Goal: Browse casually: Explore the website without a specific task or goal

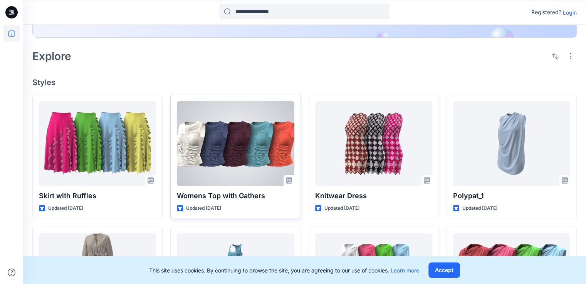
scroll to position [193, 0]
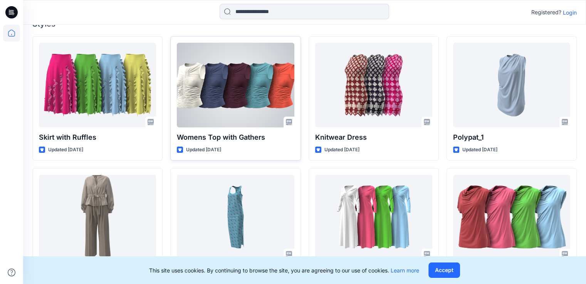
click at [242, 106] on div at bounding box center [235, 85] width 117 height 85
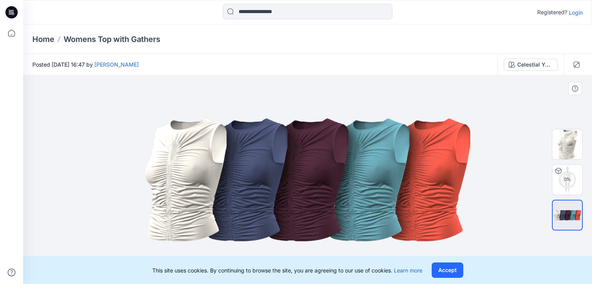
click at [500, 141] on div at bounding box center [307, 179] width 568 height 209
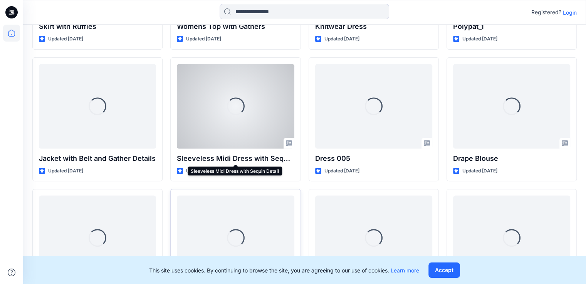
scroll to position [347, 0]
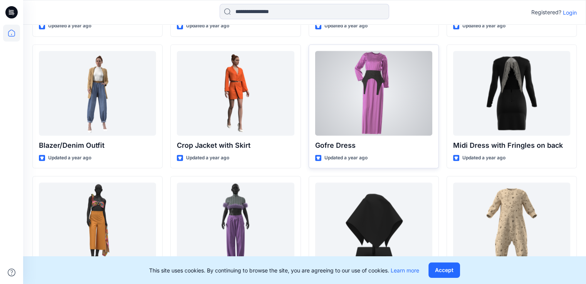
scroll to position [1111, 0]
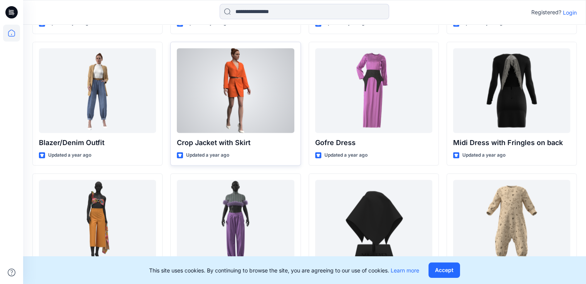
click at [251, 108] on div at bounding box center [235, 90] width 117 height 85
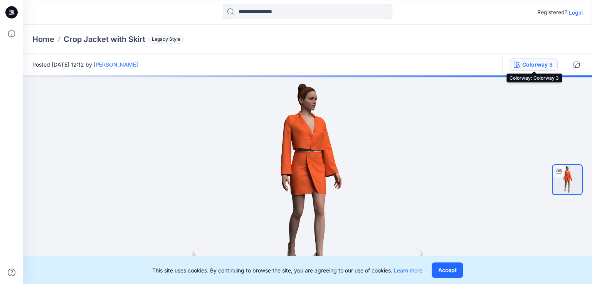
click at [544, 64] on div "Colorway 3" at bounding box center [537, 64] width 30 height 8
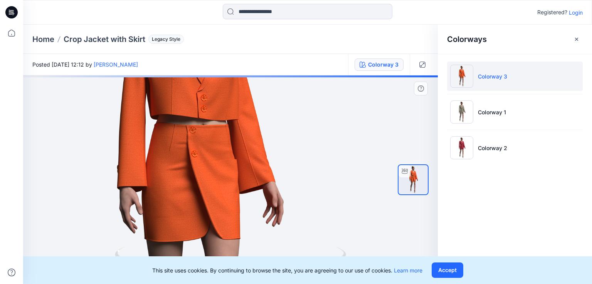
drag, startPoint x: 300, startPoint y: 181, endPoint x: 267, endPoint y: 218, distance: 49.9
click at [267, 218] on img at bounding box center [190, 201] width 572 height 572
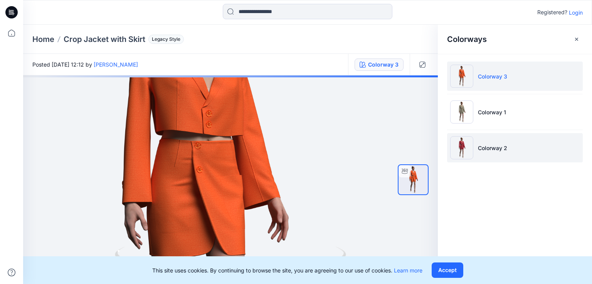
click at [454, 150] on img at bounding box center [461, 147] width 23 height 23
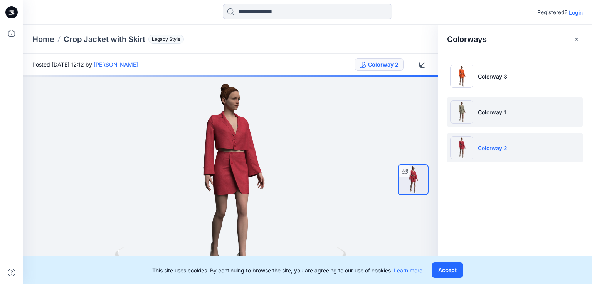
click at [458, 114] on img at bounding box center [461, 112] width 23 height 23
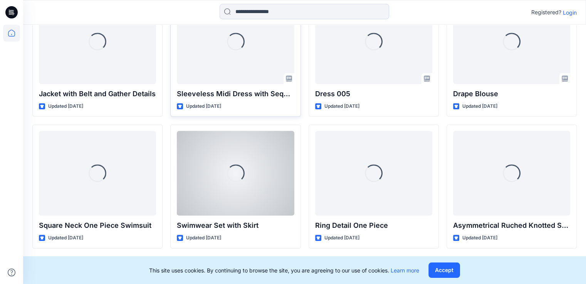
scroll to position [322, 0]
